Goal: Task Accomplishment & Management: Use online tool/utility

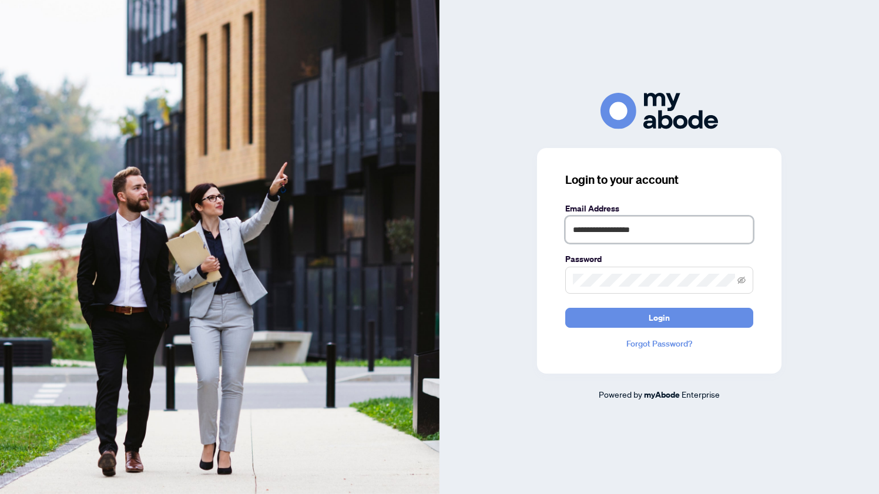
click at [652, 224] on input "**********" at bounding box center [660, 229] width 188 height 27
type input "**********"
click at [628, 322] on button "Login" at bounding box center [660, 318] width 188 height 20
